Goal: Information Seeking & Learning: Learn about a topic

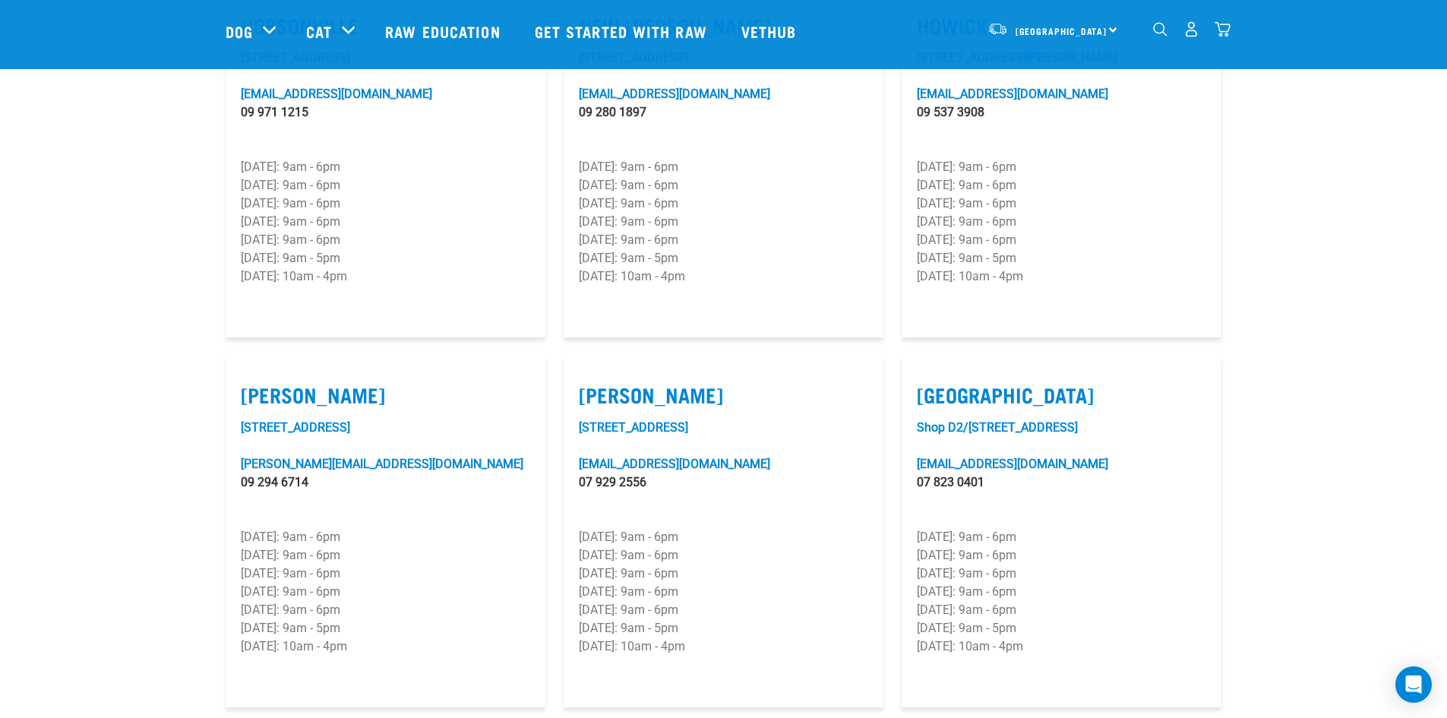
scroll to position [1216, 0]
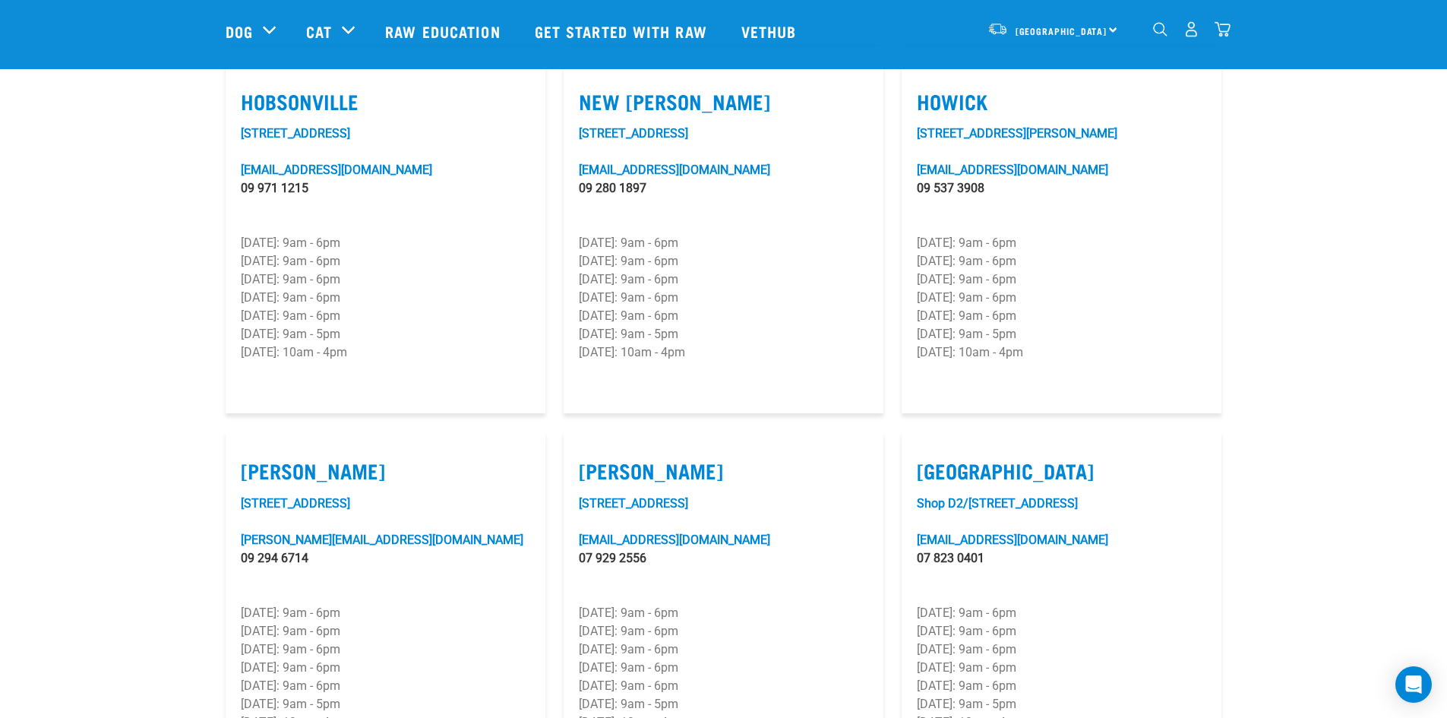
click at [1167, 35] on img "dropdown navigation" at bounding box center [1160, 29] width 14 height 14
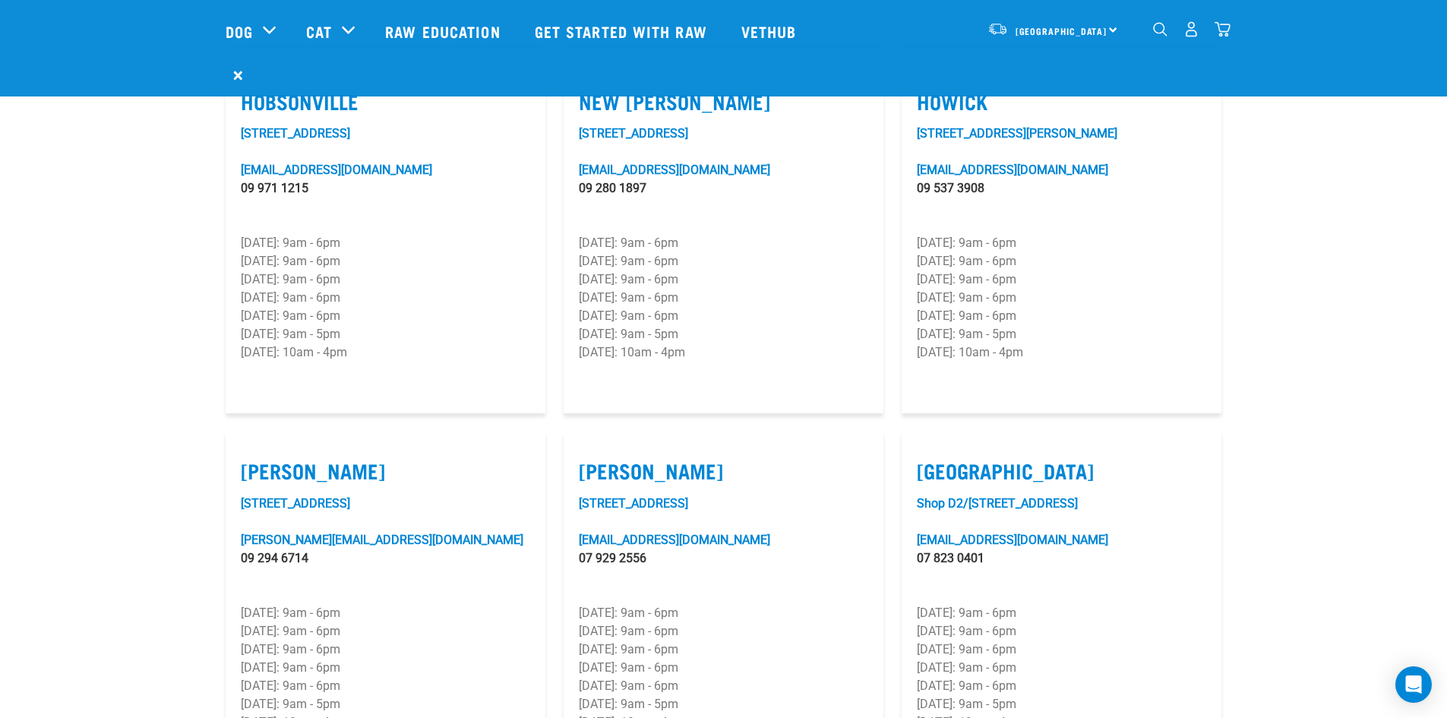
click at [647, 67] on form "×" at bounding box center [724, 75] width 997 height 27
click at [1157, 30] on img "dropdown navigation" at bounding box center [1160, 29] width 14 height 14
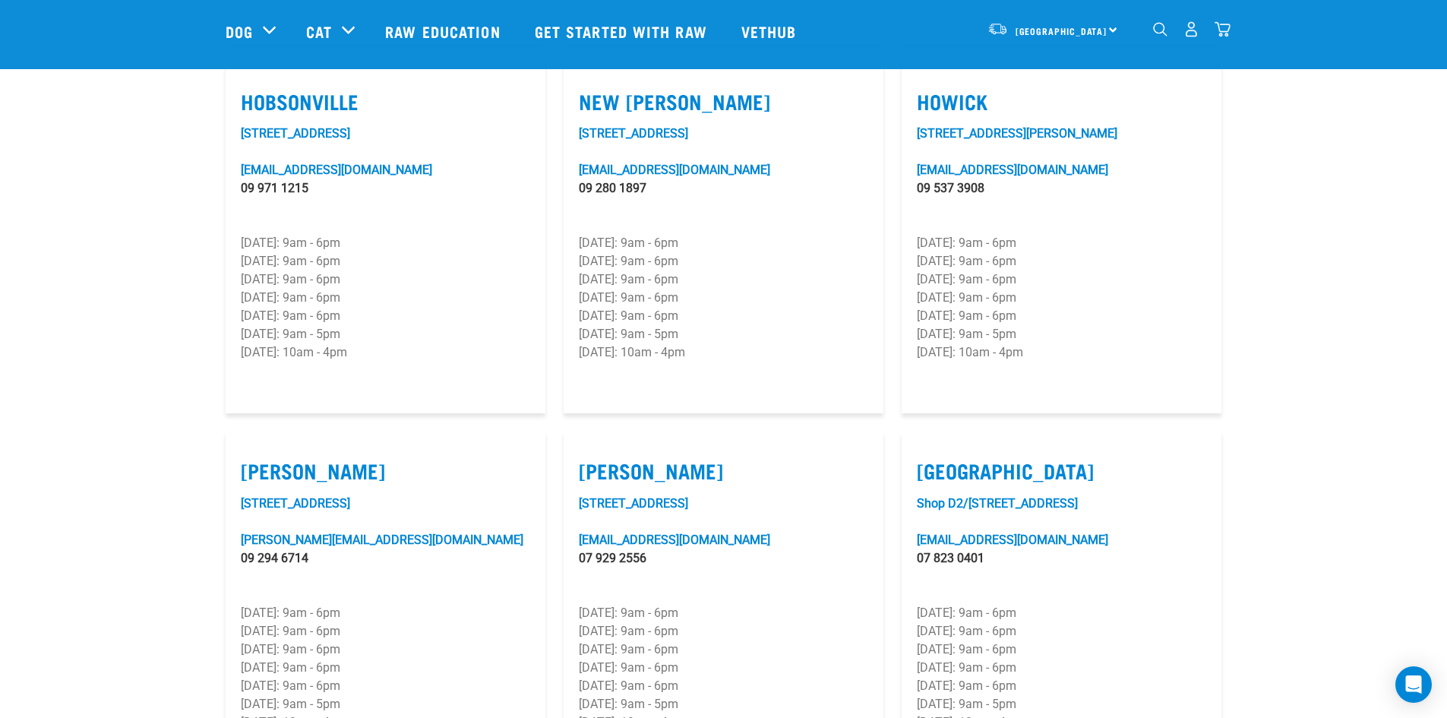
click at [1167, 36] on img "dropdown navigation" at bounding box center [1160, 29] width 14 height 14
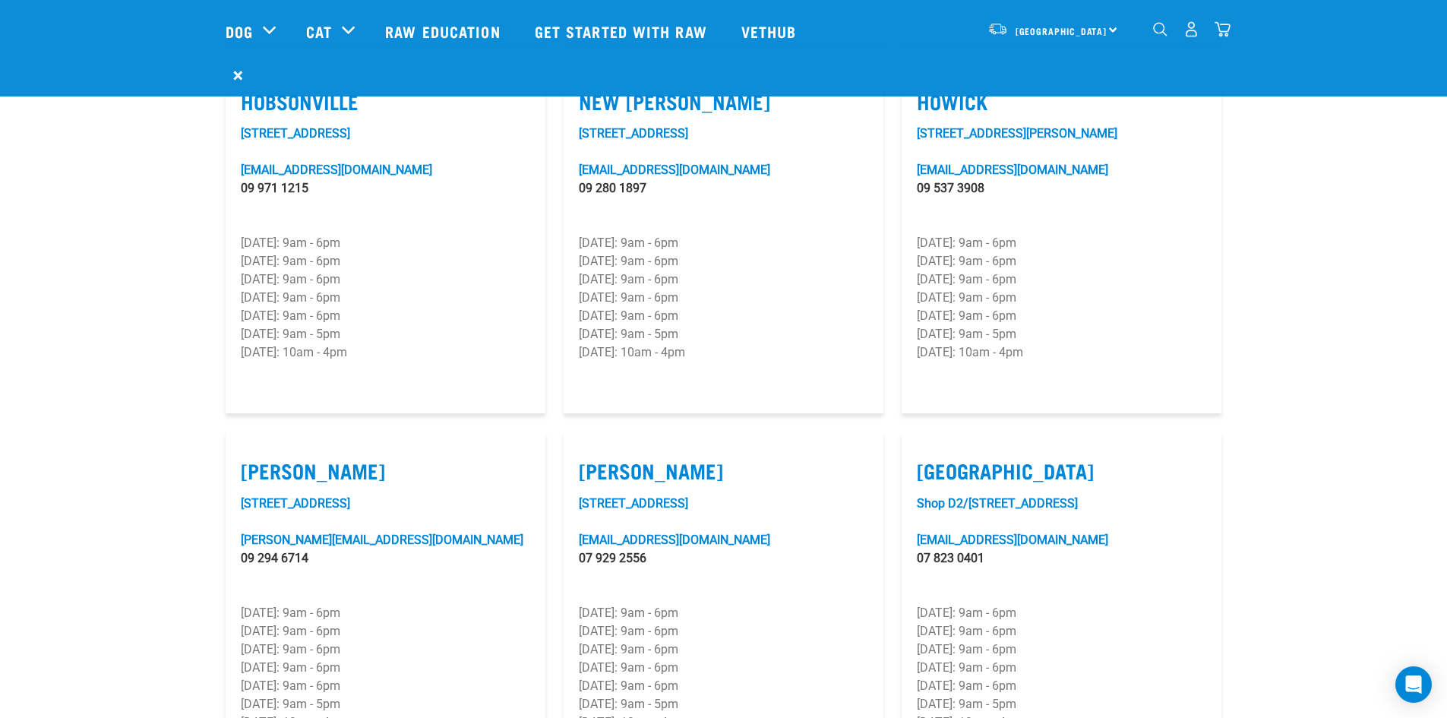
click at [1112, 62] on form "×" at bounding box center [724, 75] width 997 height 27
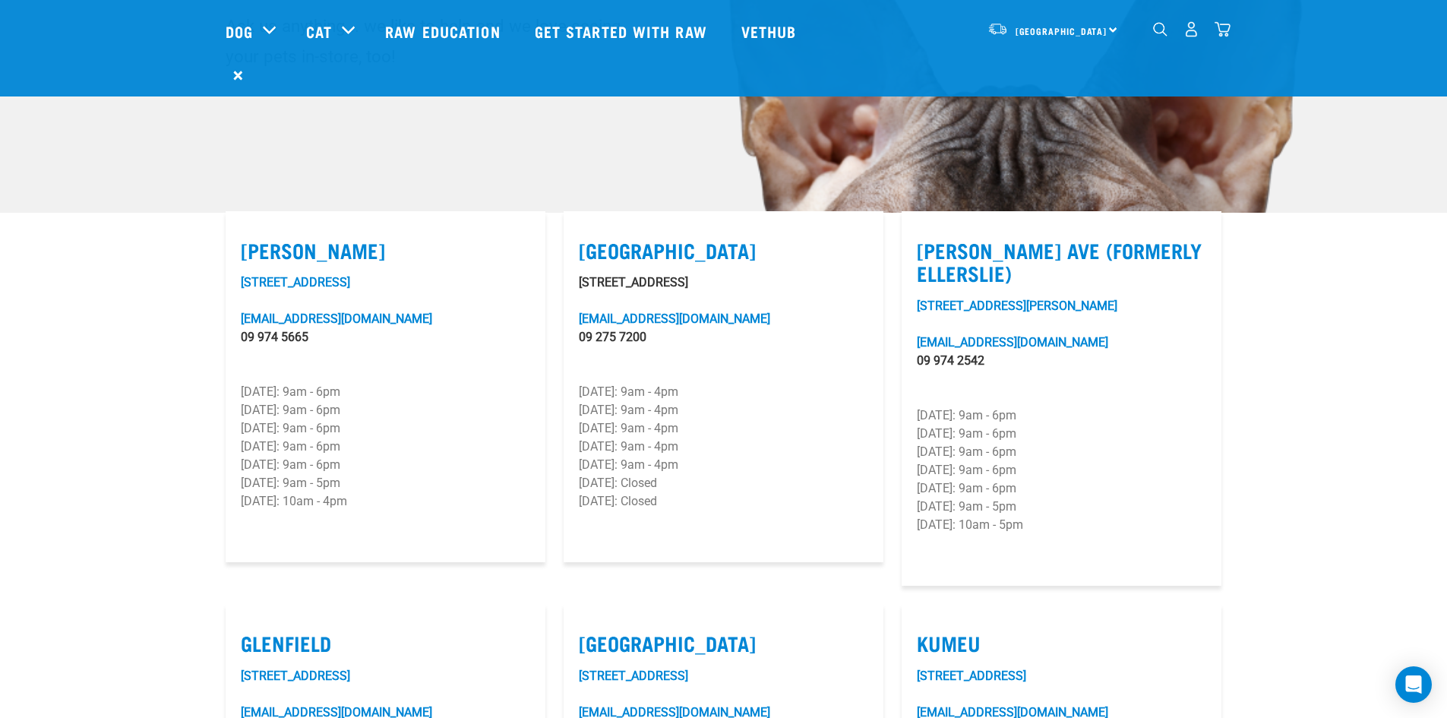
scroll to position [0, 0]
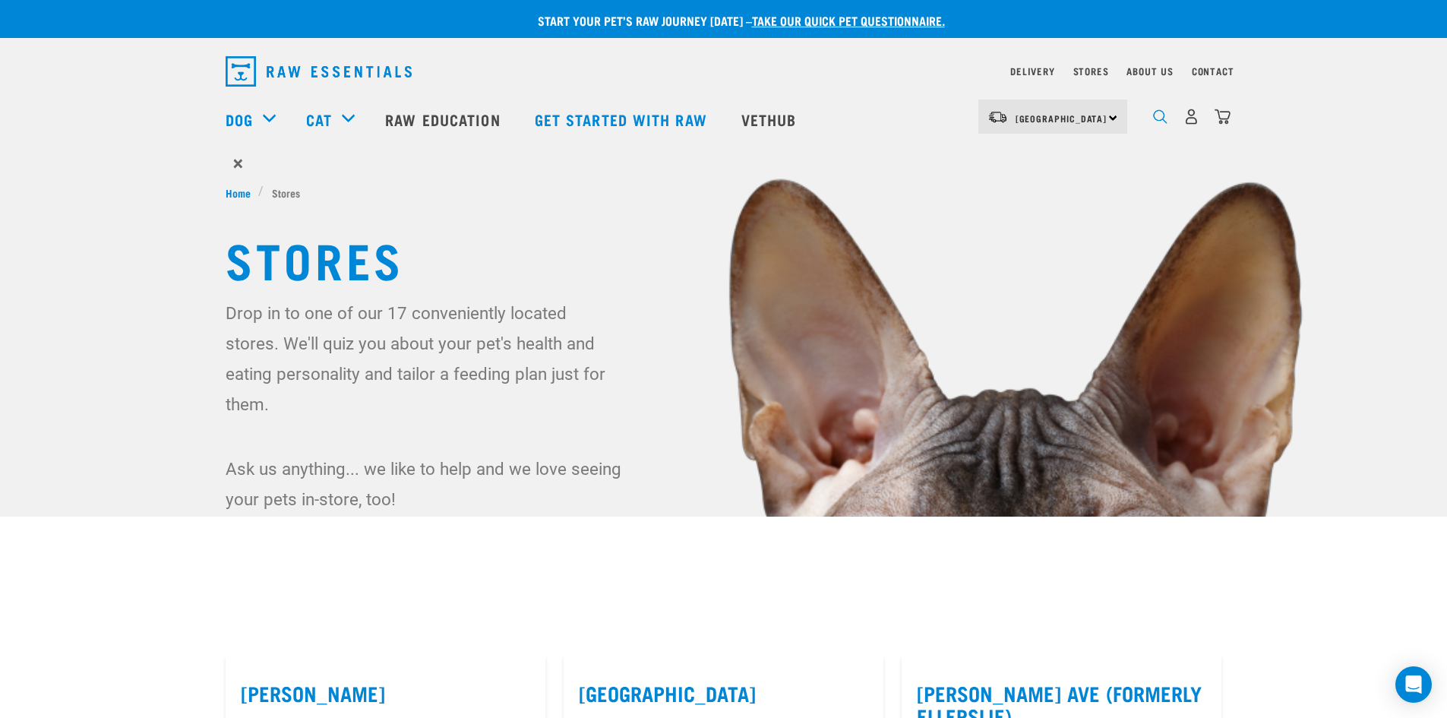
click at [1154, 122] on img "dropdown navigation" at bounding box center [1160, 116] width 14 height 14
click at [1158, 124] on img "dropdown navigation" at bounding box center [1160, 116] width 14 height 14
click at [352, 157] on form "×" at bounding box center [724, 163] width 997 height 27
click at [323, 167] on form "×" at bounding box center [724, 163] width 997 height 27
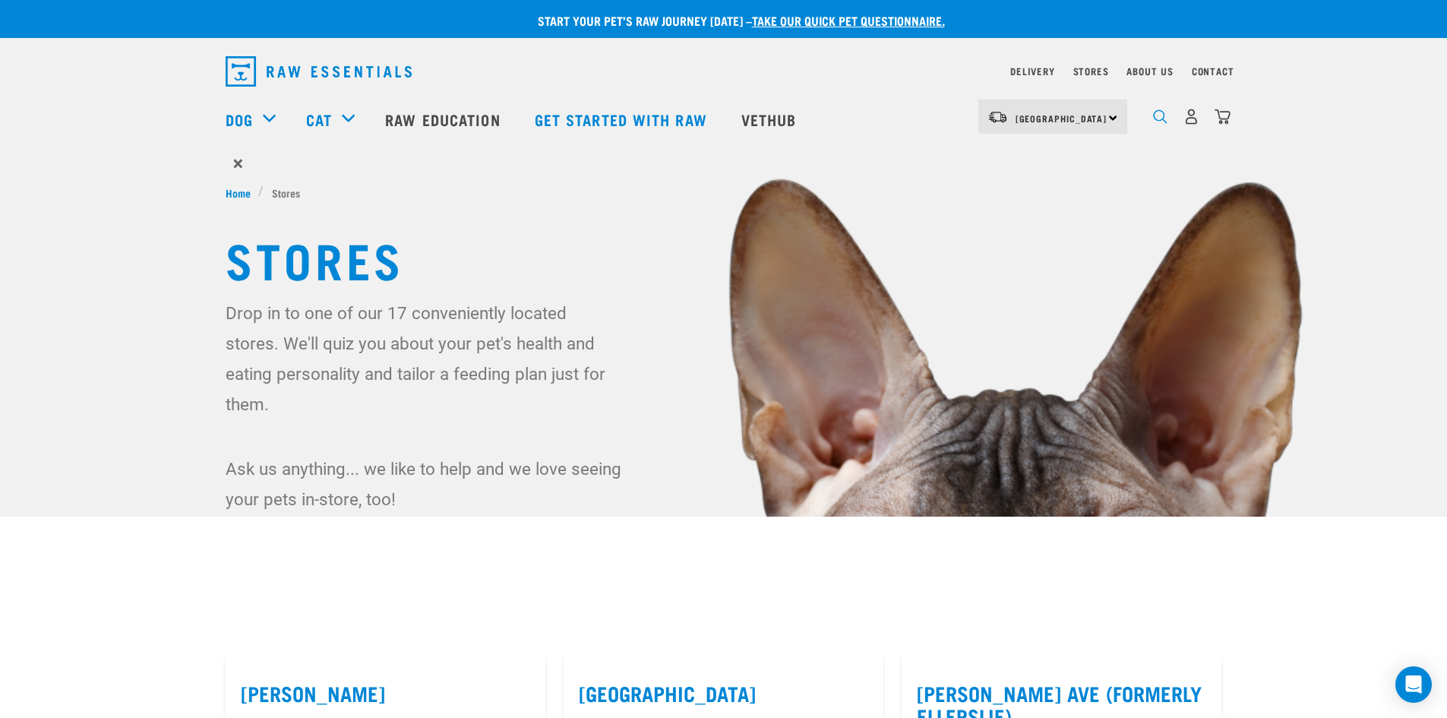
click at [1153, 124] on img "dropdown navigation" at bounding box center [1160, 116] width 14 height 14
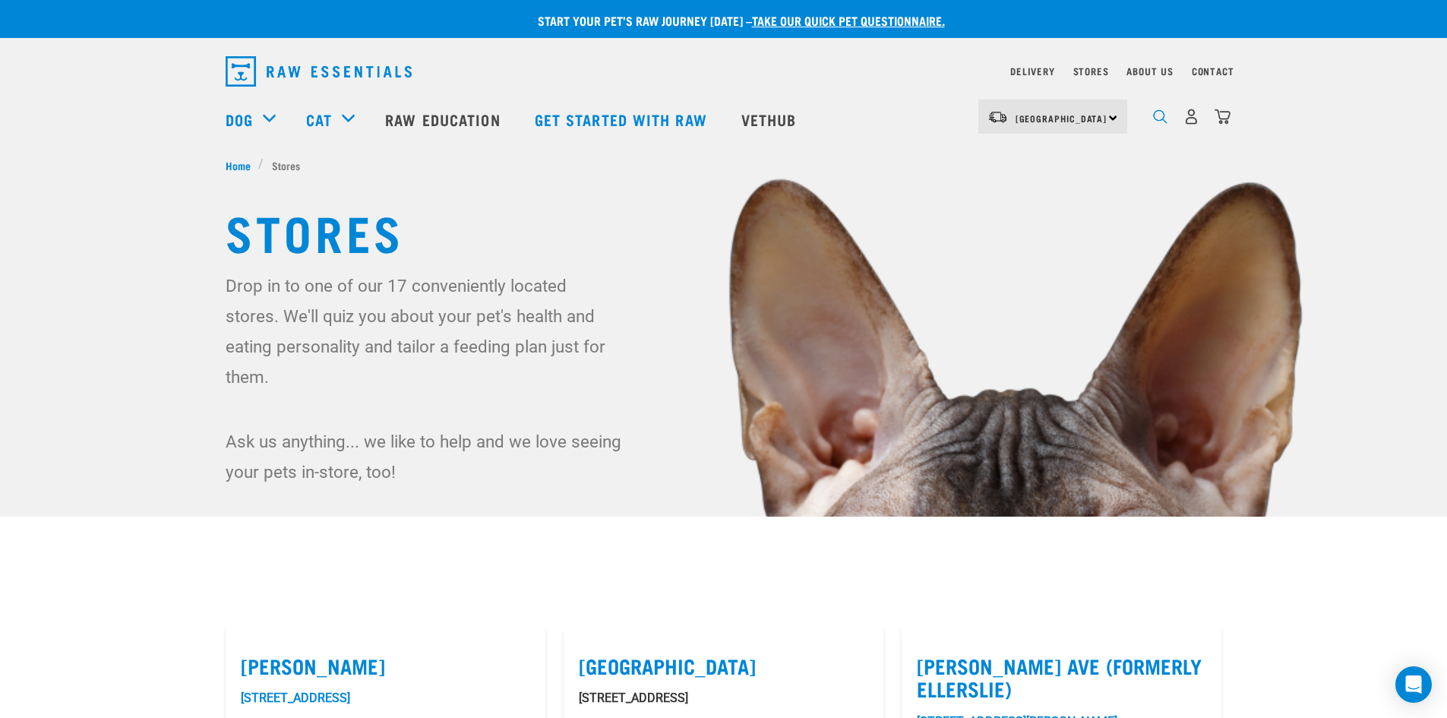
click at [1153, 124] on img "dropdown navigation" at bounding box center [1160, 116] width 14 height 14
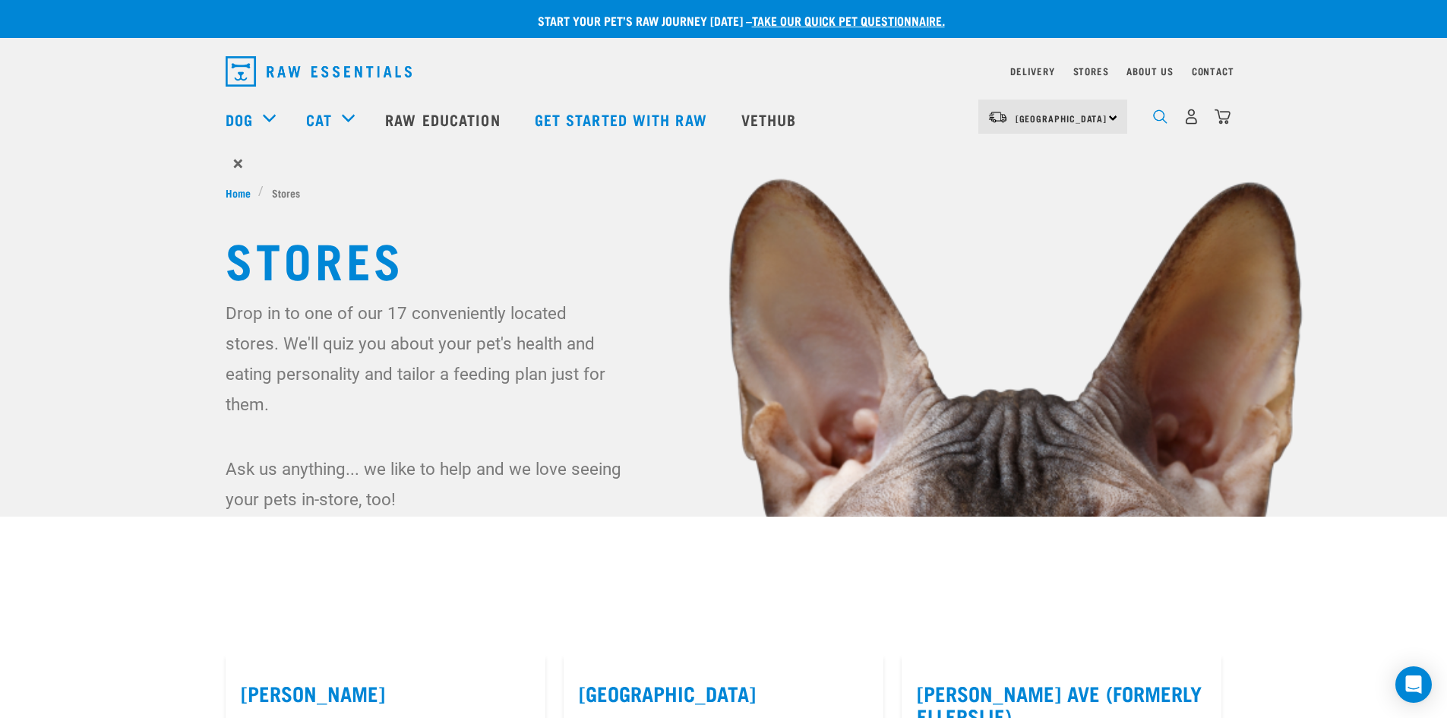
click at [1153, 124] on img "dropdown navigation" at bounding box center [1160, 116] width 14 height 14
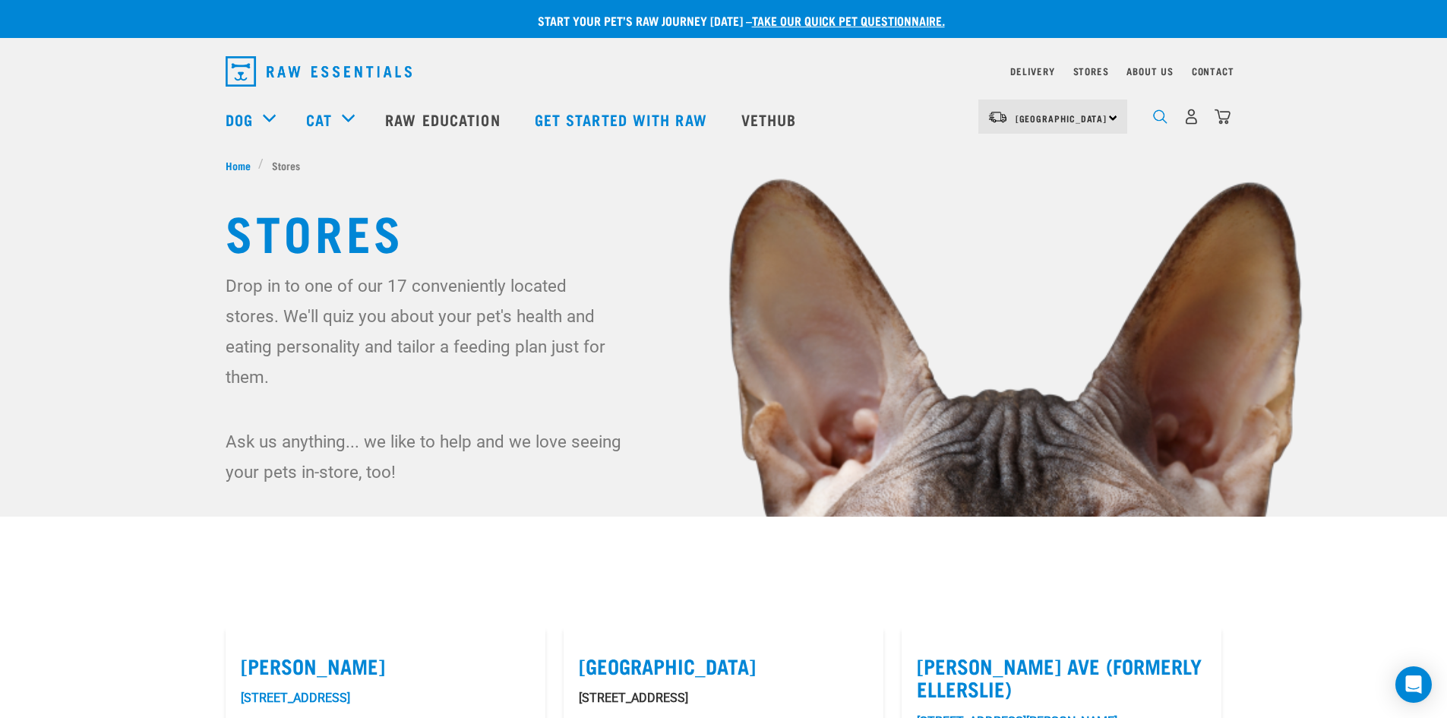
click at [1158, 118] on img "dropdown navigation" at bounding box center [1160, 116] width 14 height 14
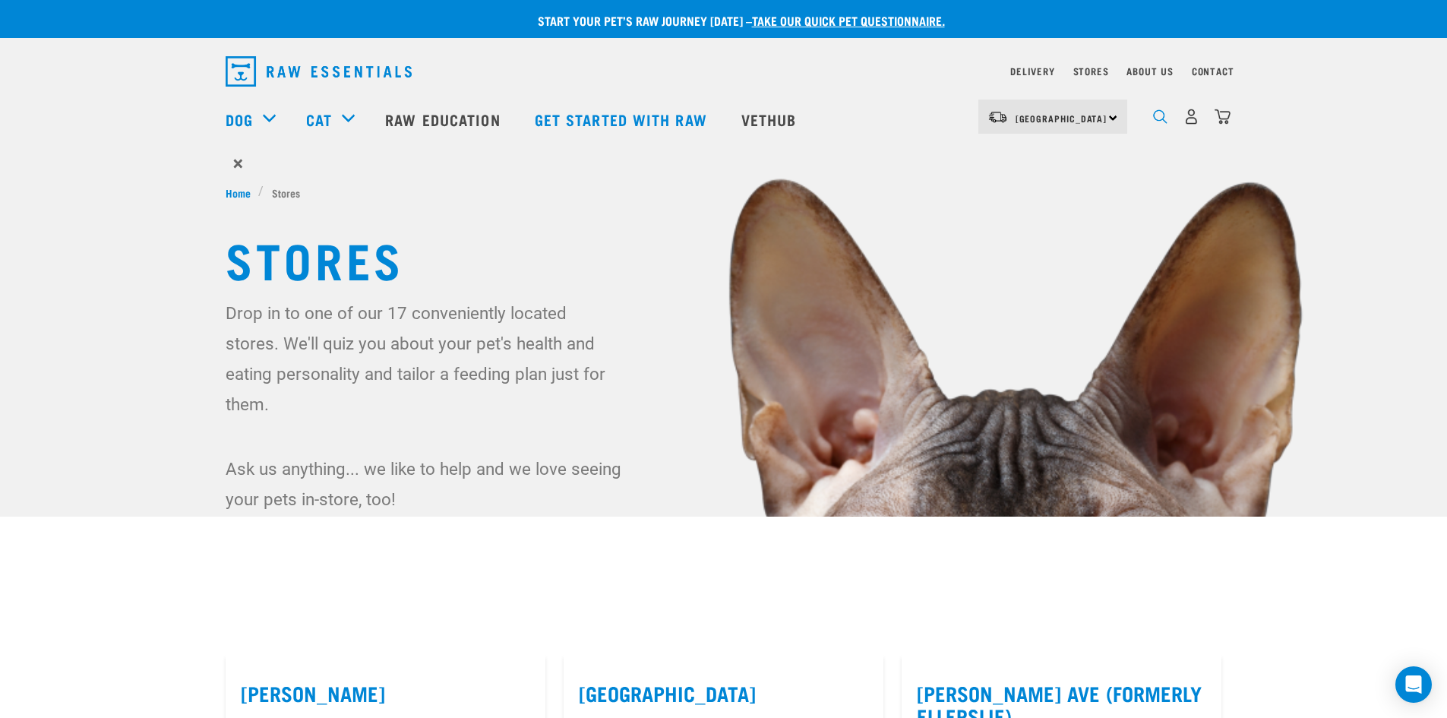
click at [1158, 118] on img "dropdown navigation" at bounding box center [1160, 116] width 14 height 14
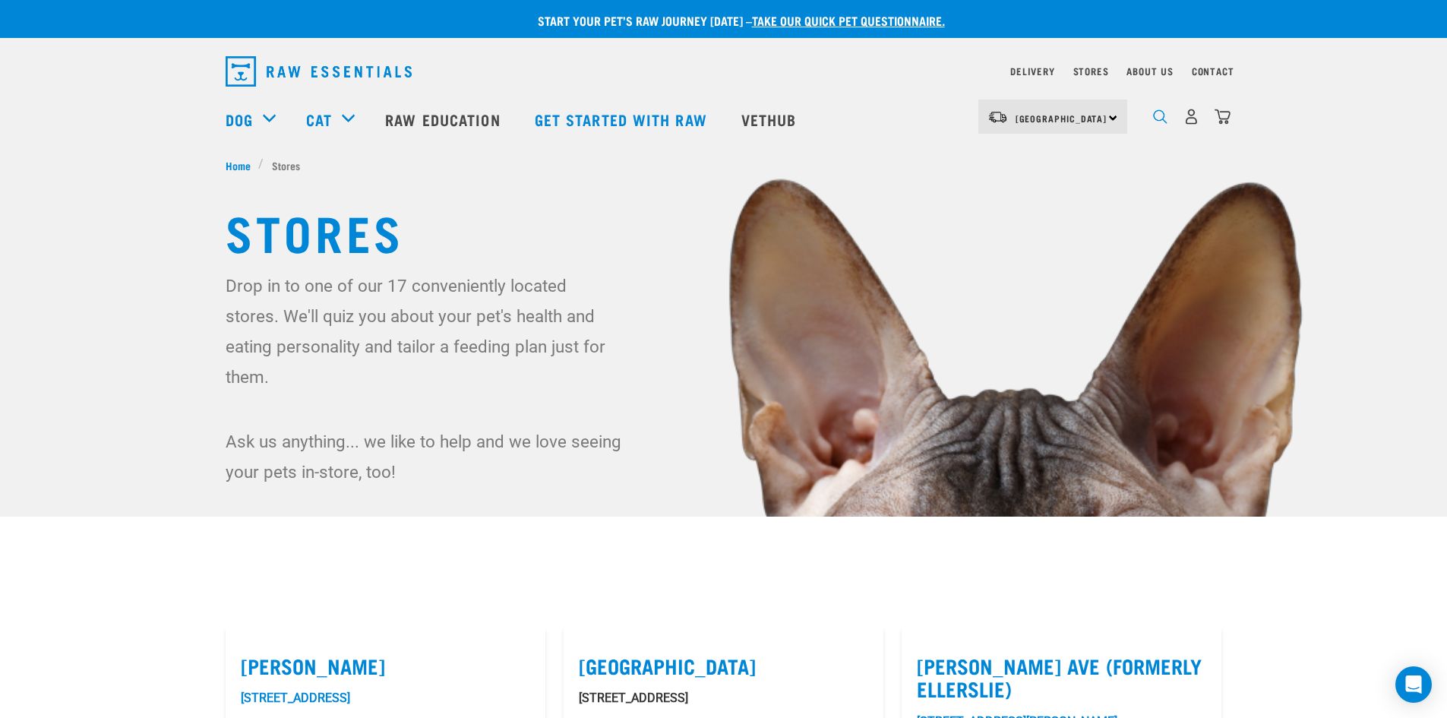
click at [1163, 119] on img "dropdown navigation" at bounding box center [1160, 116] width 14 height 14
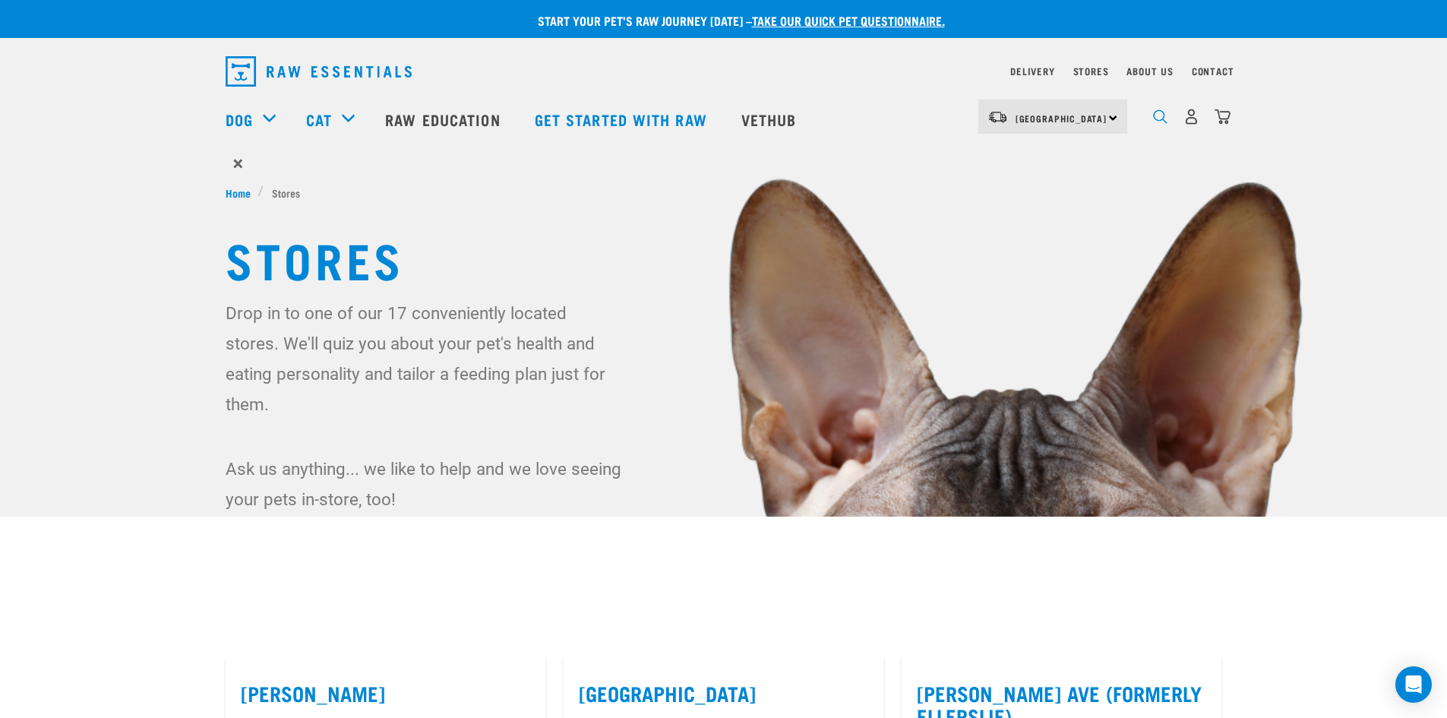
click at [1163, 119] on img "dropdown navigation" at bounding box center [1160, 116] width 14 height 14
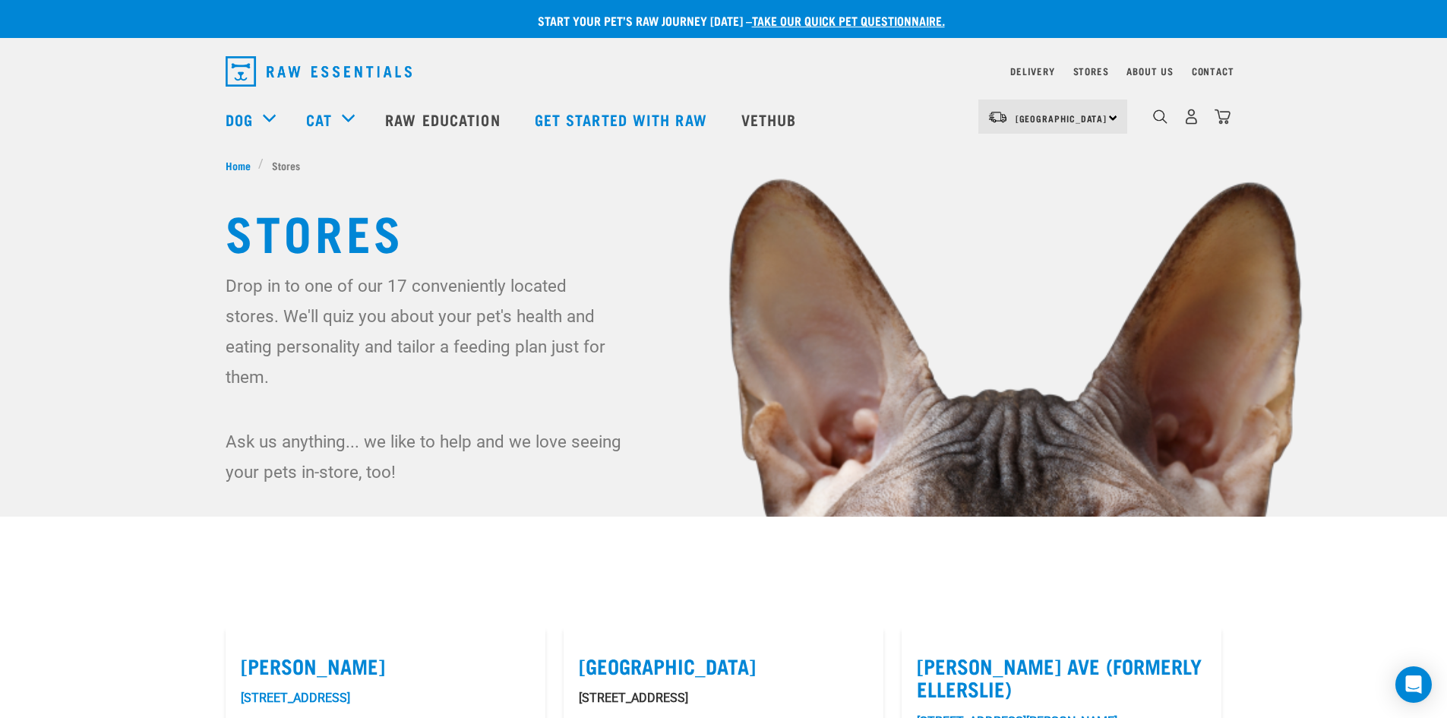
click at [223, 124] on div "North Island North Island South Island Dog Shop All Dog Get Started Packs 1" at bounding box center [724, 119] width 1021 height 61
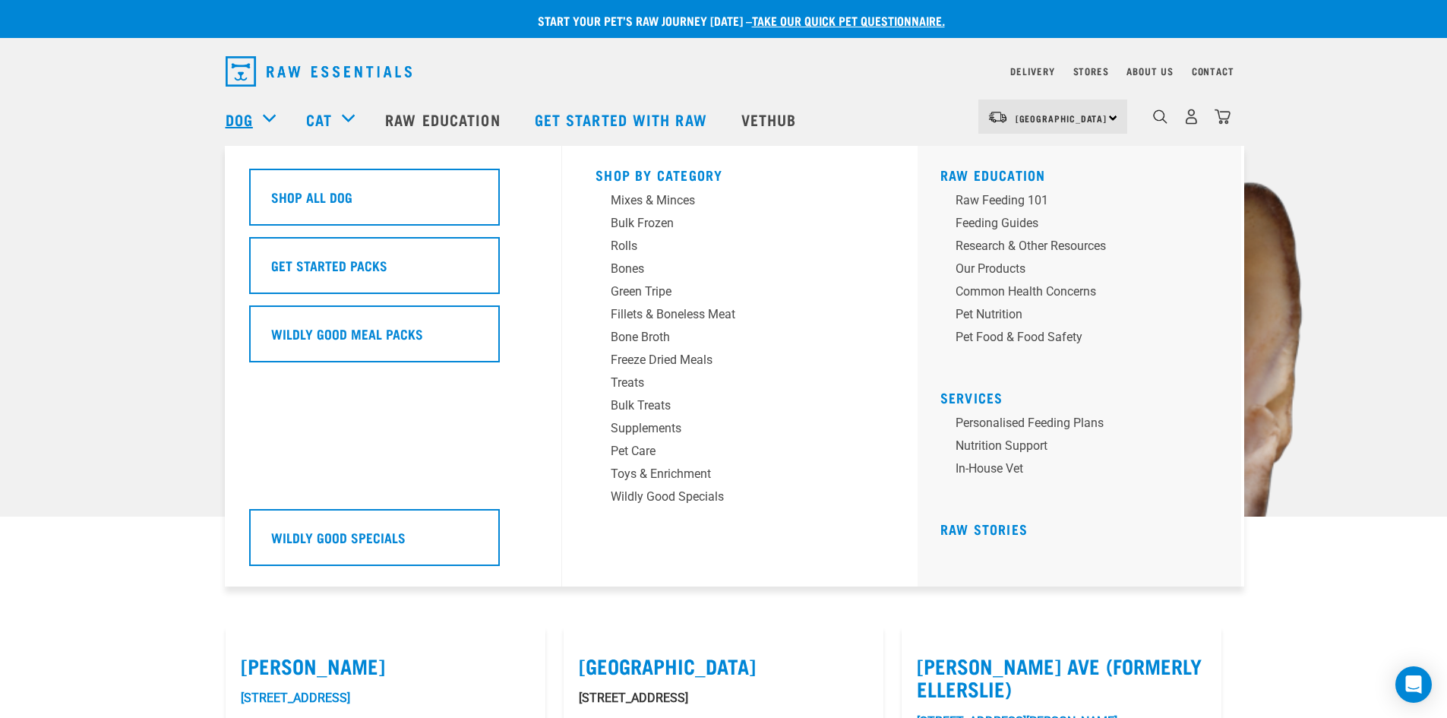
click at [239, 119] on link "Dog" at bounding box center [239, 119] width 27 height 23
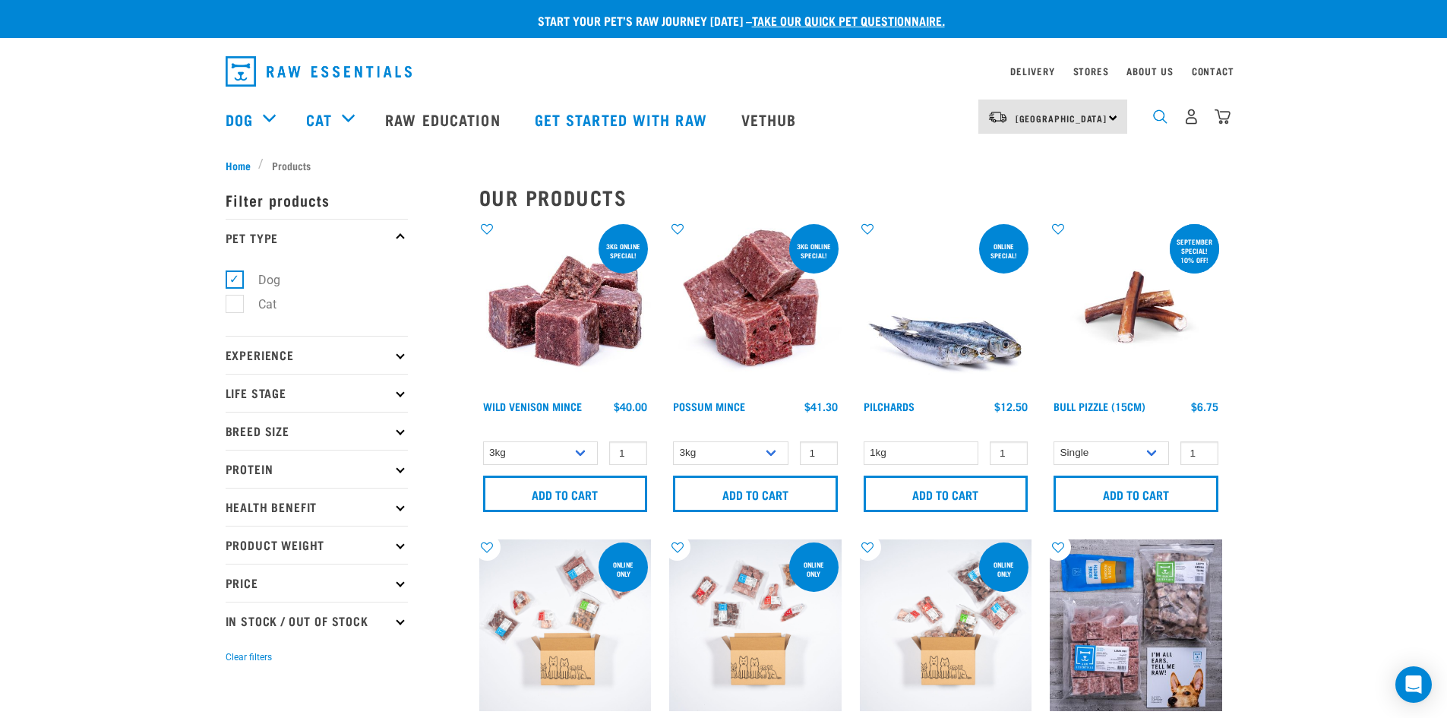
click at [1163, 118] on img "dropdown navigation" at bounding box center [1160, 116] width 14 height 14
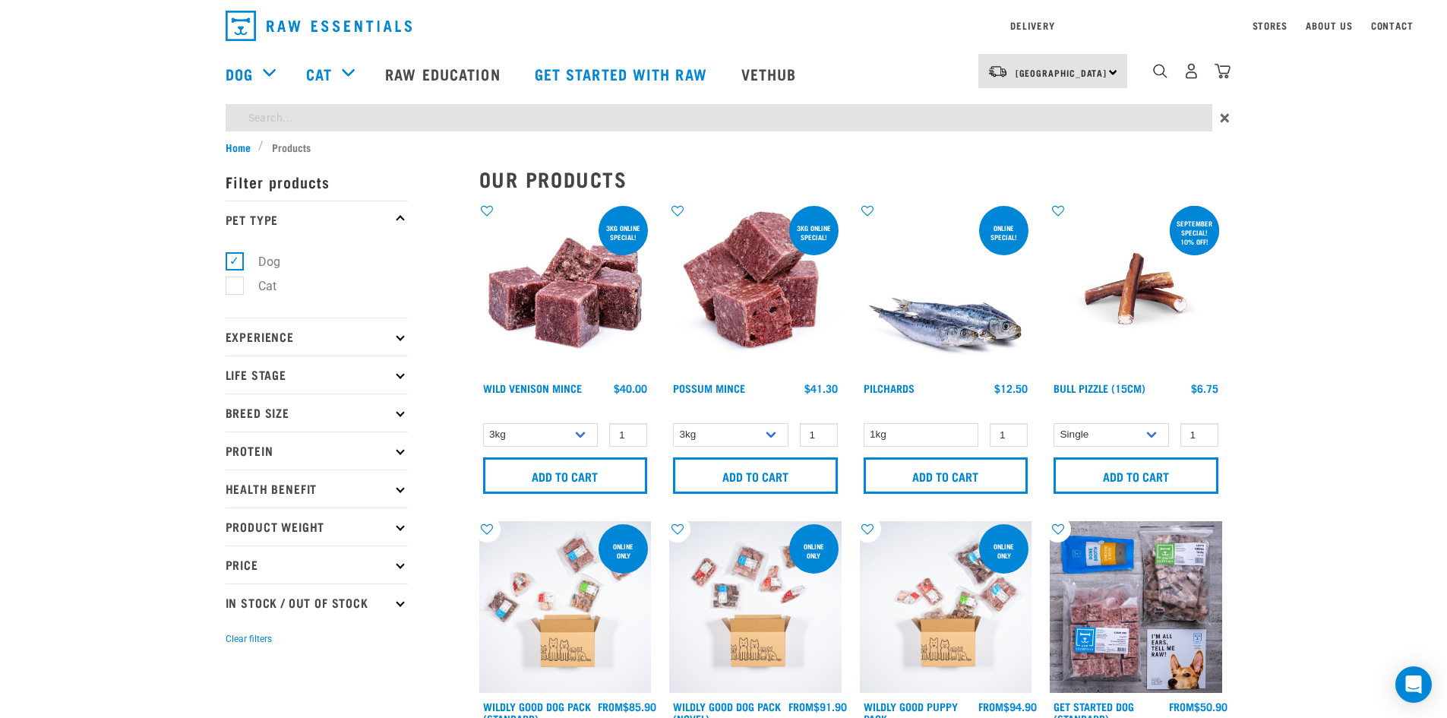
click at [1165, 87] on div "Delivery Stores About Us Contact North Island" at bounding box center [723, 69] width 1447 height 139
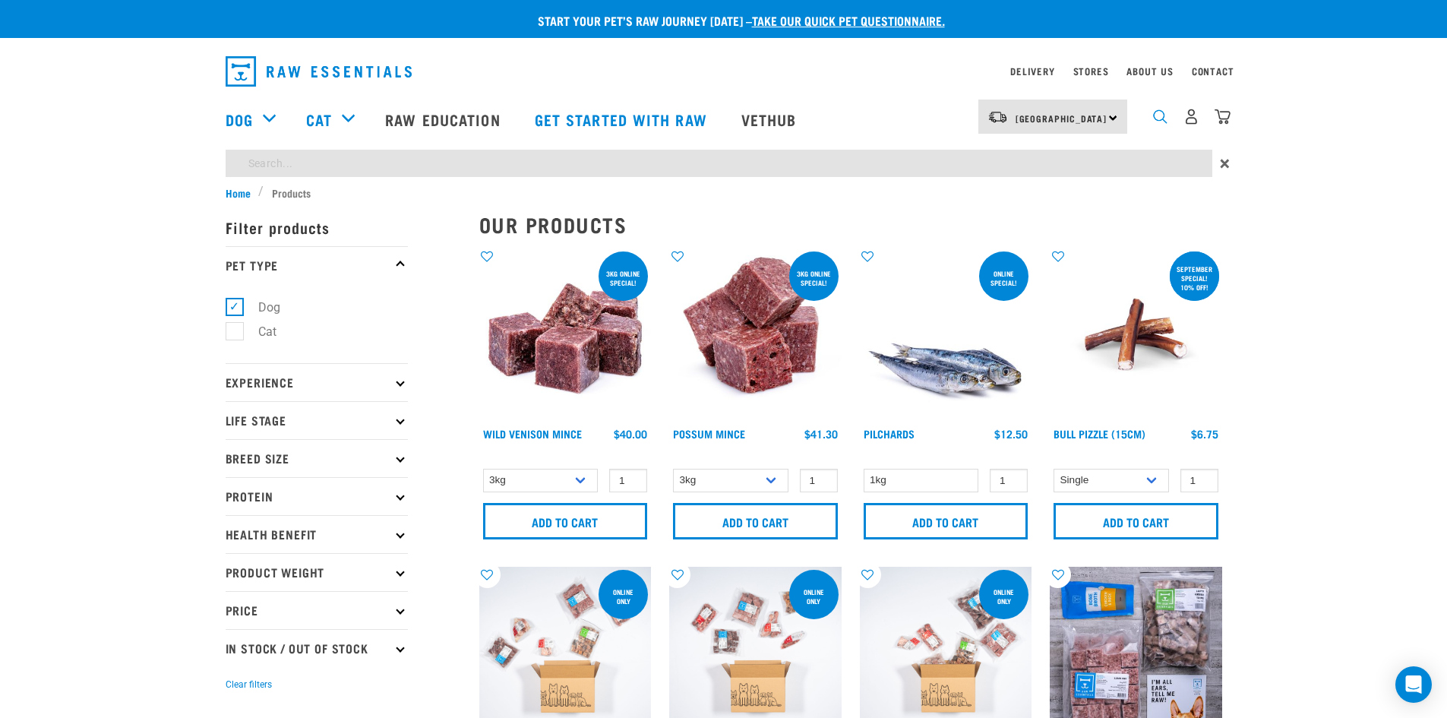
click at [1160, 118] on img "dropdown navigation" at bounding box center [1160, 116] width 14 height 14
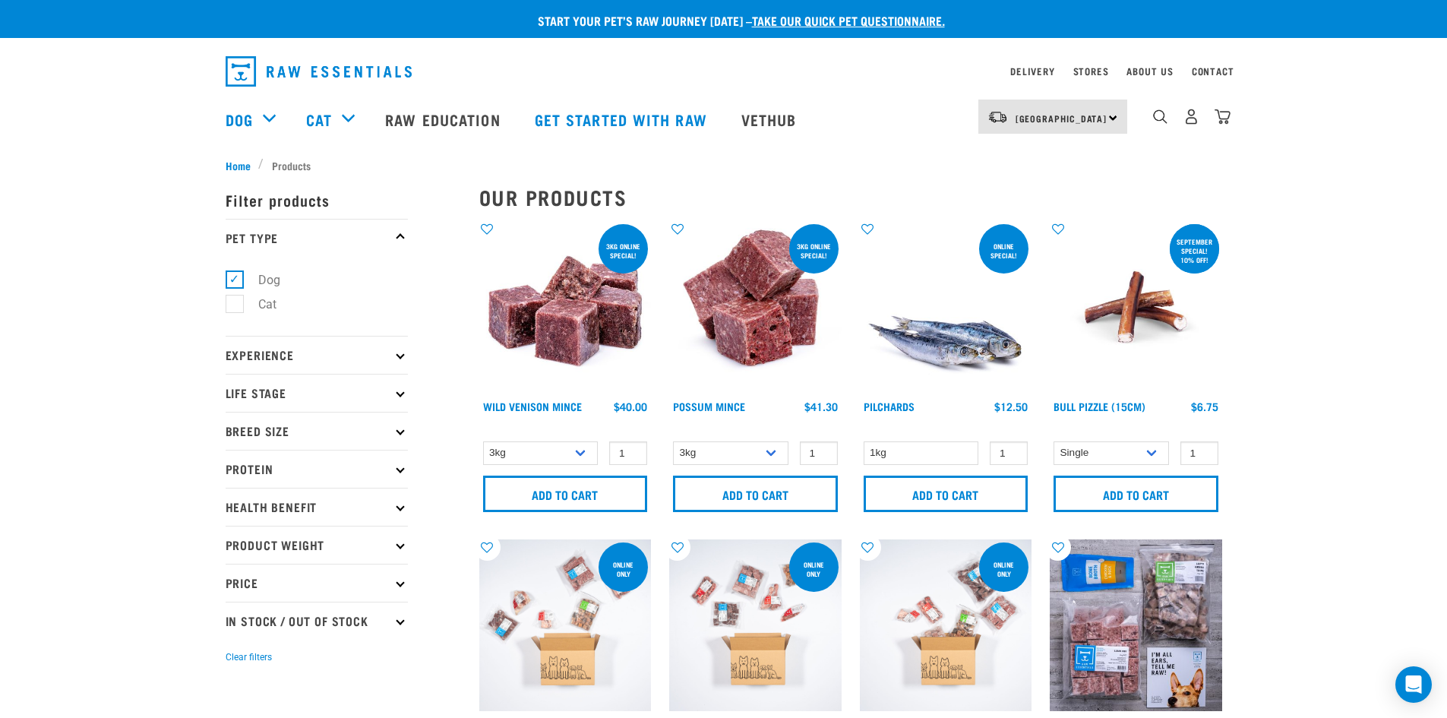
click at [332, 67] on img "dropdown navigation" at bounding box center [319, 71] width 186 height 30
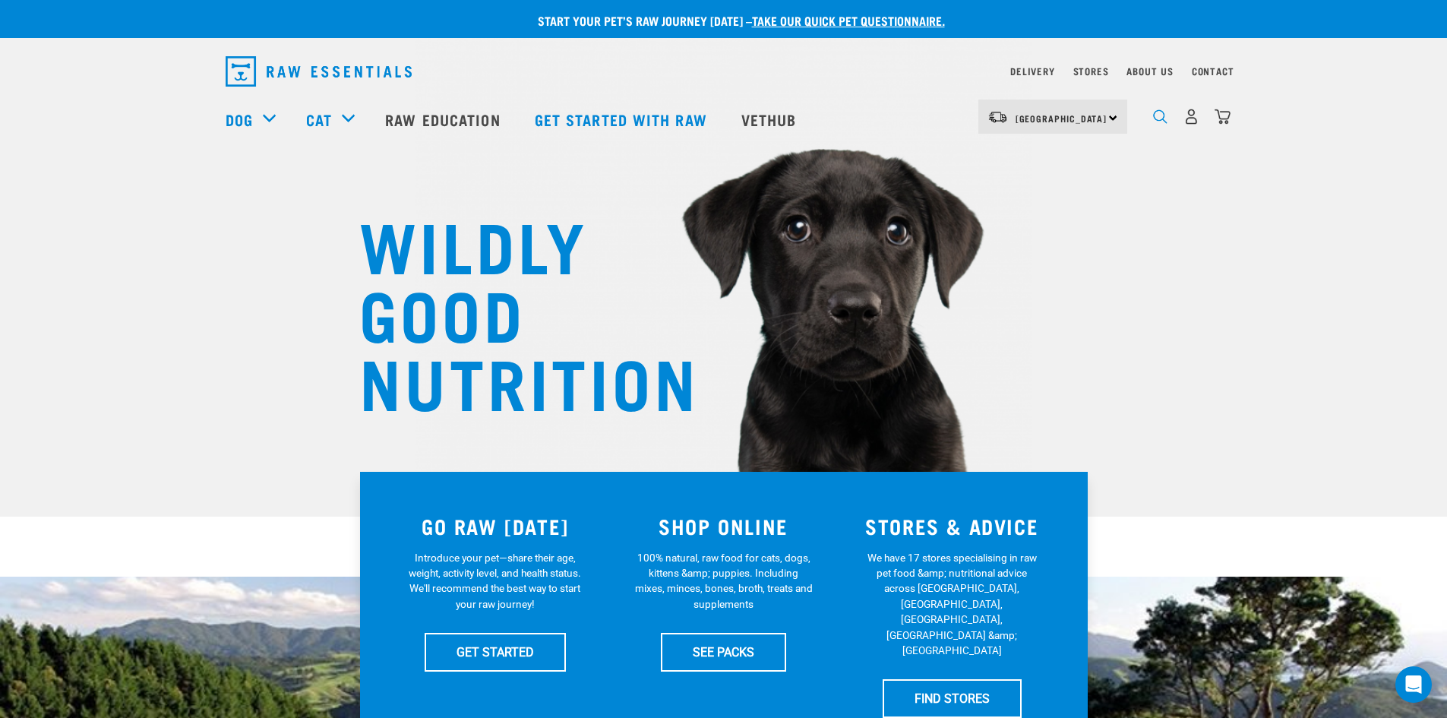
click at [1164, 122] on img "dropdown navigation" at bounding box center [1160, 116] width 14 height 14
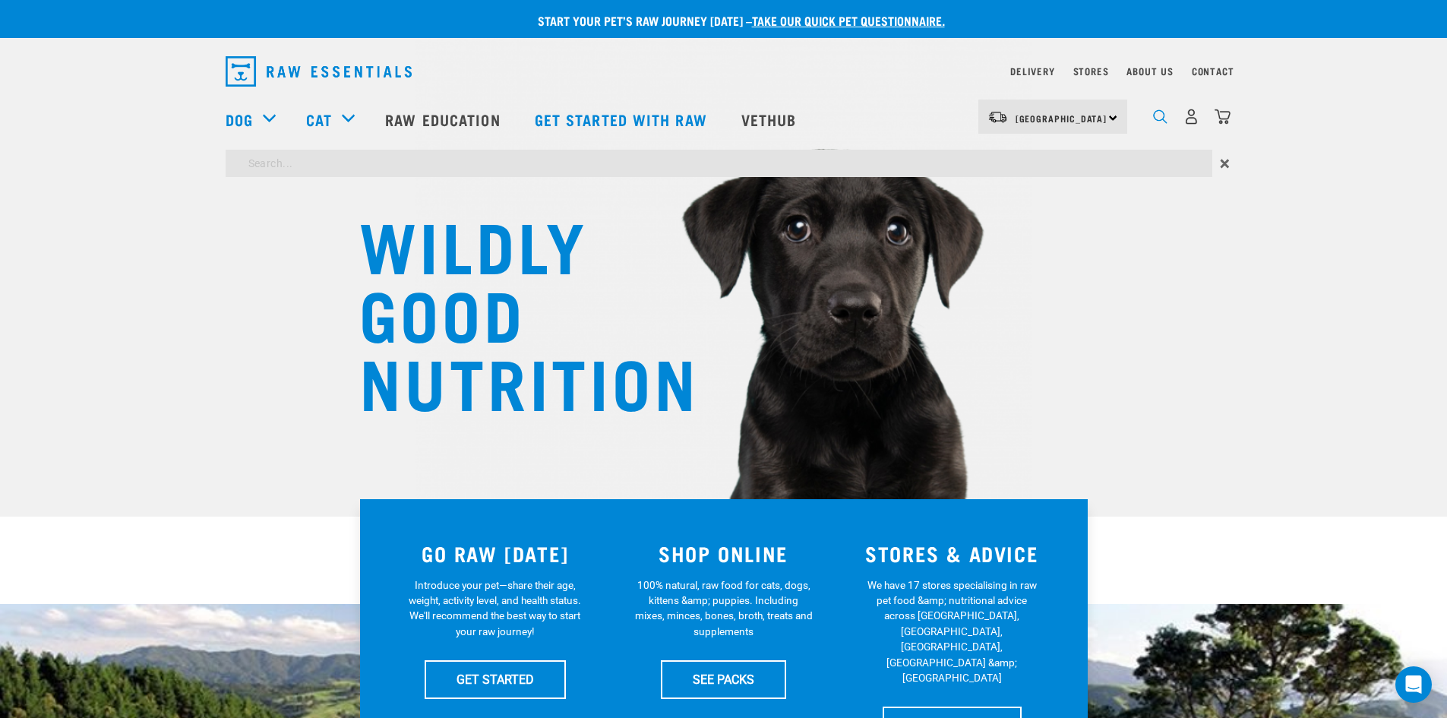
click at [1164, 122] on img "dropdown navigation" at bounding box center [1160, 116] width 14 height 14
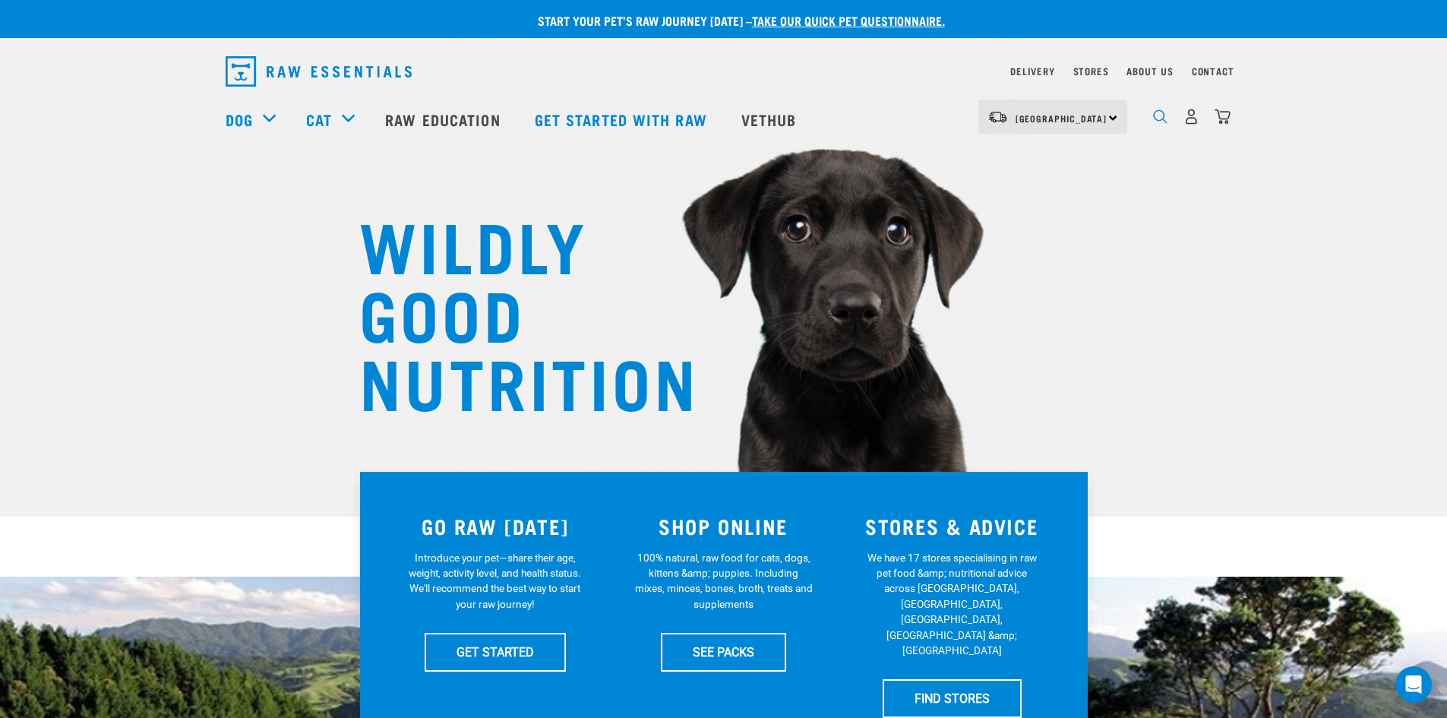
click at [1160, 122] on img "dropdown navigation" at bounding box center [1160, 116] width 14 height 14
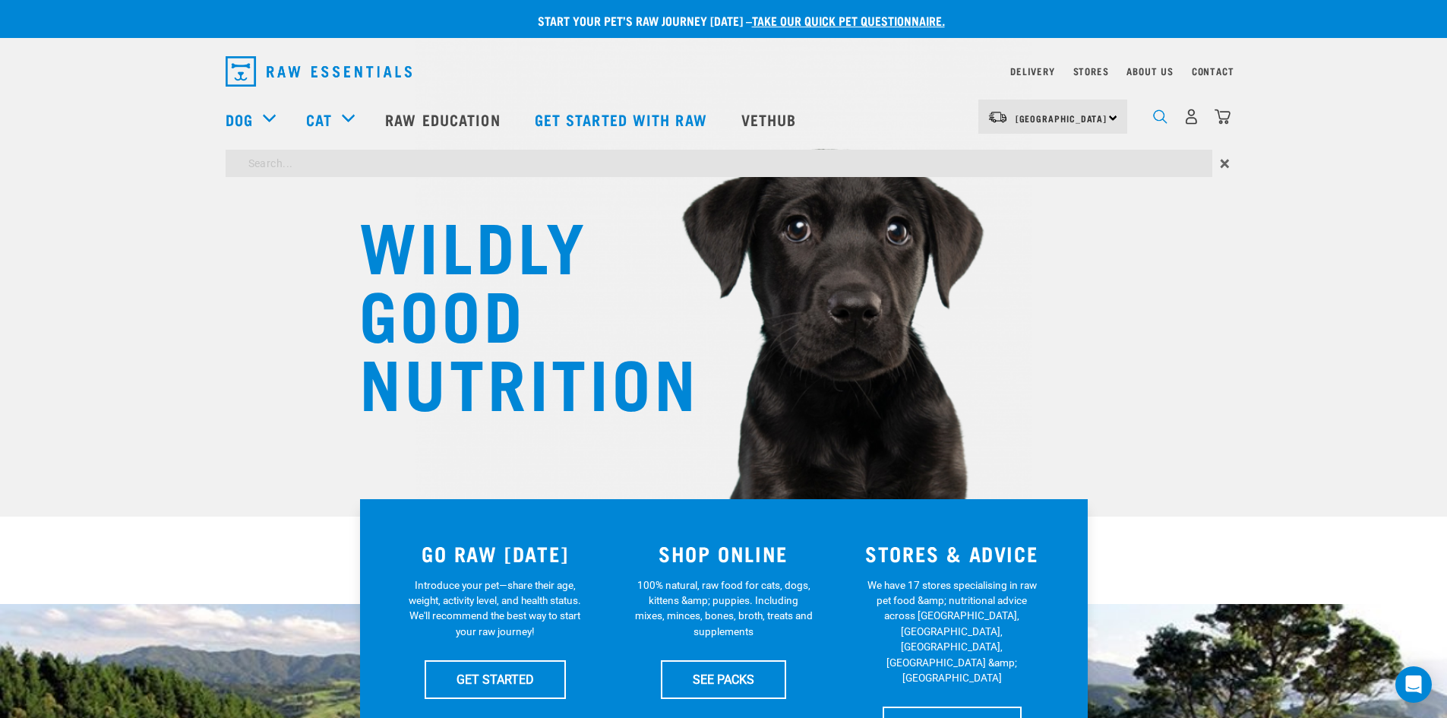
click at [1160, 123] on img "dropdown navigation" at bounding box center [1160, 116] width 14 height 14
click at [1227, 168] on span "×" at bounding box center [1225, 163] width 10 height 27
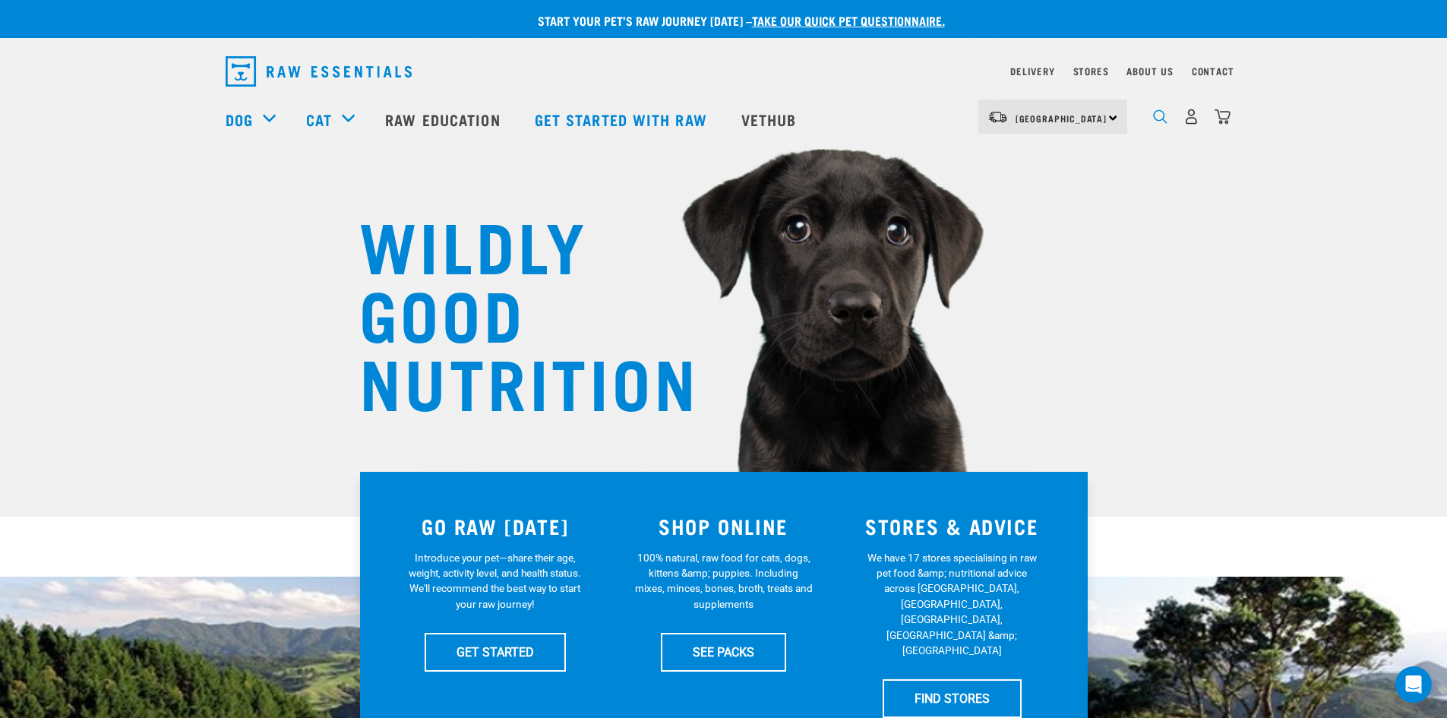
click at [1160, 122] on img "dropdown navigation" at bounding box center [1160, 116] width 14 height 14
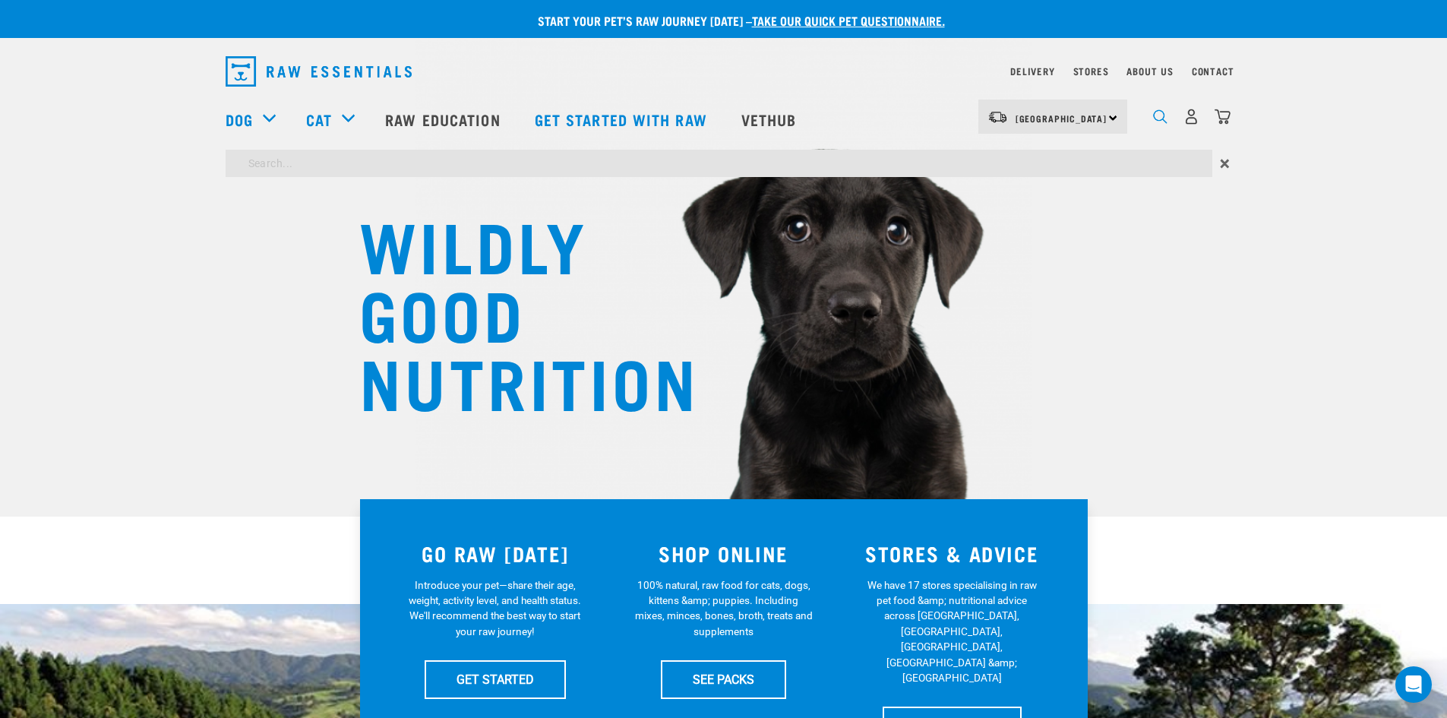
click at [1160, 122] on img "dropdown navigation" at bounding box center [1160, 116] width 14 height 14
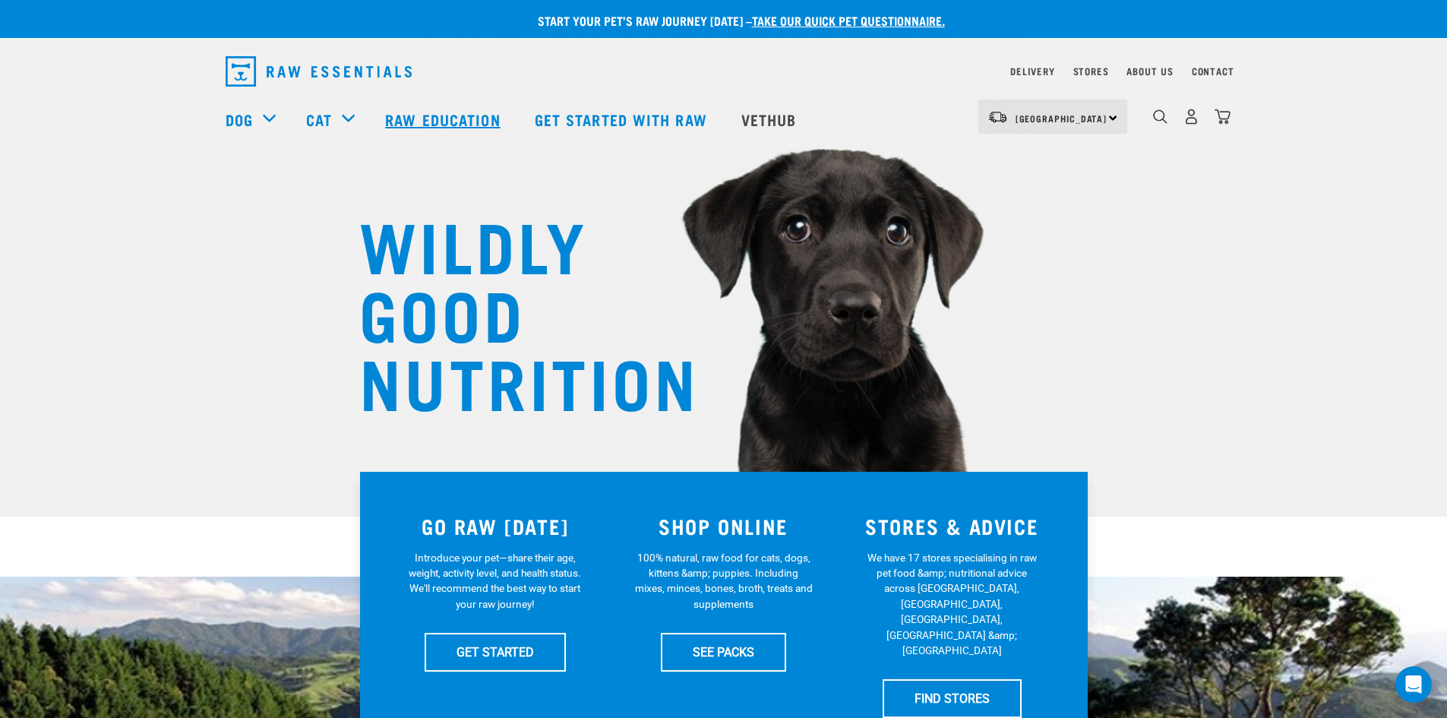
click at [476, 122] on link "Raw Education" at bounding box center [444, 119] width 149 height 61
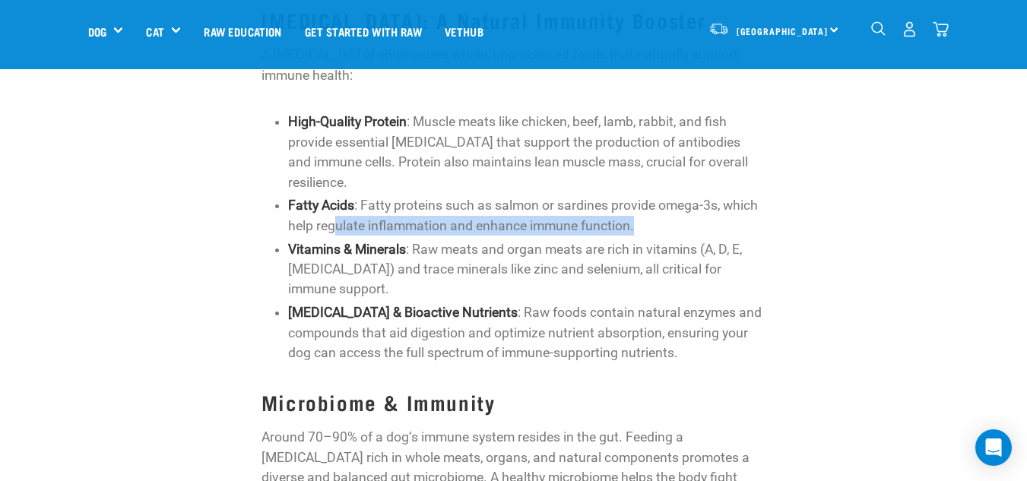
drag, startPoint x: 646, startPoint y: 222, endPoint x: 331, endPoint y: 232, distance: 314.7
click at [331, 233] on p "Fatty Acids : Fatty proteins such as salmon or sardines provide omega-3s, which…" at bounding box center [526, 215] width 477 height 40
click at [331, 232] on p "Fatty Acids : Fatty proteins such as salmon or sardines provide omega-3s, which…" at bounding box center [526, 215] width 477 height 40
drag, startPoint x: 660, startPoint y: 201, endPoint x: 764, endPoint y: 226, distance: 108.0
click at [764, 226] on p "Fatty Acids : Fatty proteins such as salmon or sardines provide omega-3s, which…" at bounding box center [526, 215] width 477 height 40
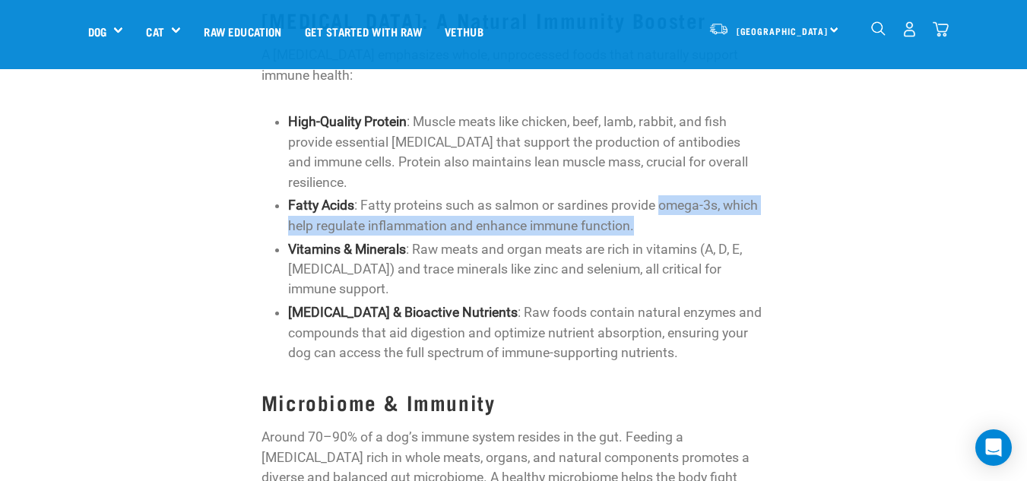
copy p "omega-3s, which help regulate inflammation and enhance immune function."
click at [723, 219] on p "Fatty Acids : Fatty proteins such as salmon or sardines provide omega-3s, which…" at bounding box center [526, 215] width 477 height 40
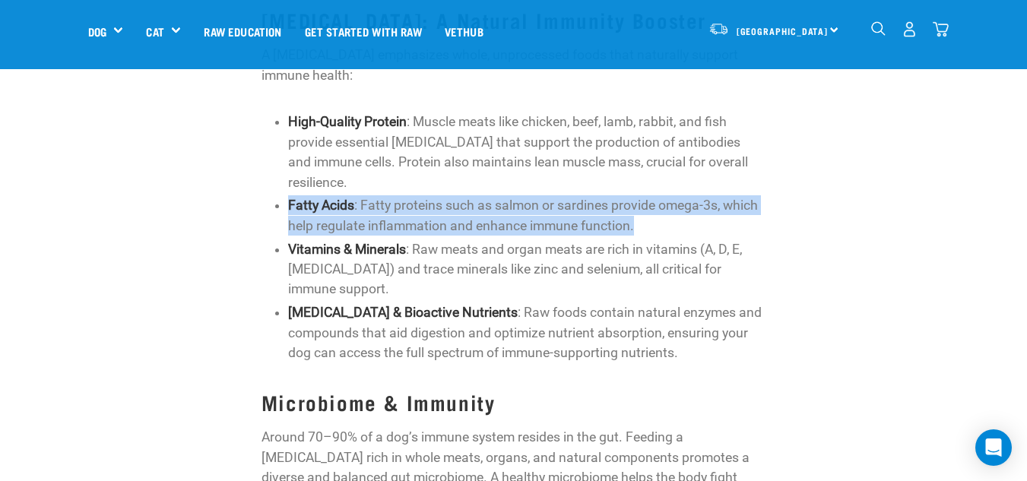
drag, startPoint x: 684, startPoint y: 230, endPoint x: 260, endPoint y: 208, distance: 424.6
copy p "Fatty Acids : Fatty proteins such as salmon or sardines provide omega-3s, which…"
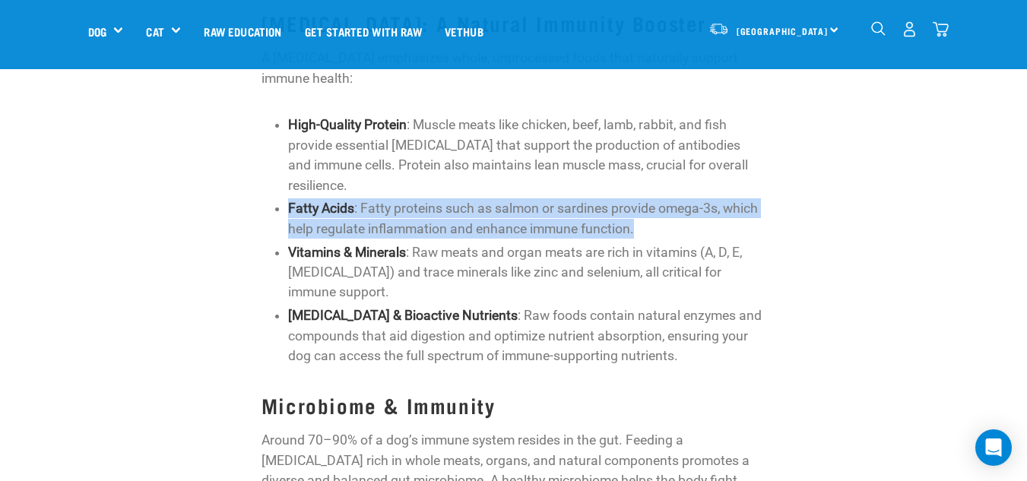
scroll to position [654, 0]
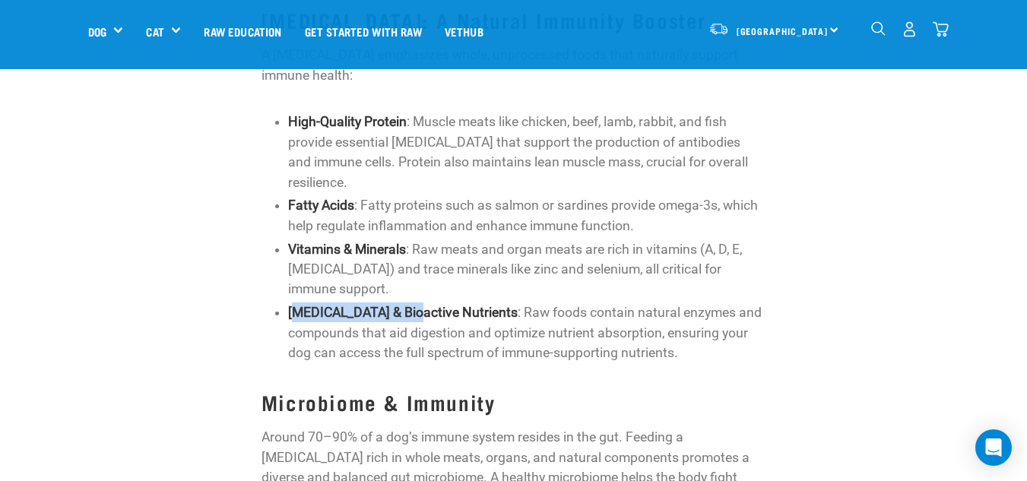
drag, startPoint x: 293, startPoint y: 307, endPoint x: 419, endPoint y: 309, distance: 126.9
click at [419, 309] on strong "[MEDICAL_DATA] & Bioactive Nutrients" at bounding box center [402, 312] width 229 height 15
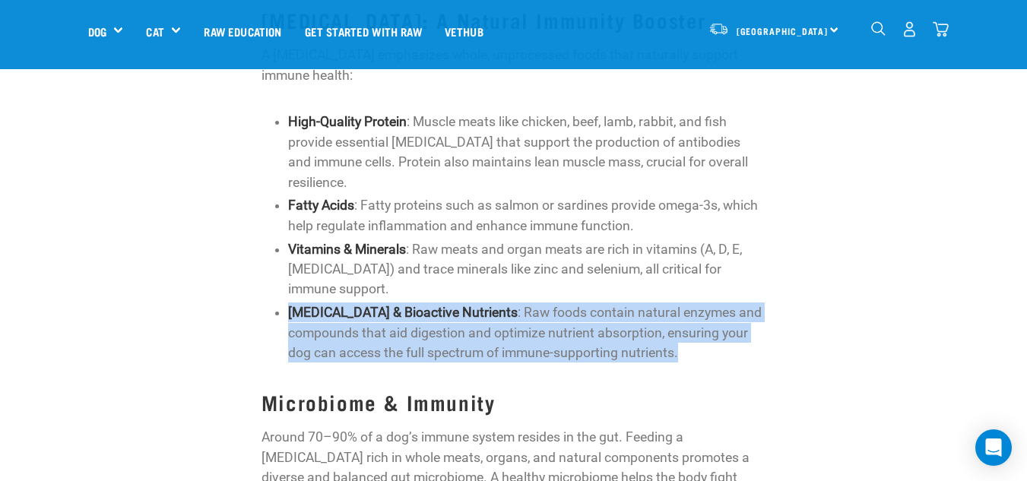
drag, startPoint x: 290, startPoint y: 310, endPoint x: 739, endPoint y: 350, distance: 450.1
click at [739, 350] on p "[MEDICAL_DATA] & Bioactive Nutrients : Raw foods contain natural enzymes and co…" at bounding box center [526, 332] width 477 height 60
copy p "[MEDICAL_DATA] & Bioactive Nutrients : Raw foods contain natural enzymes and co…"
